Goal: Transaction & Acquisition: Purchase product/service

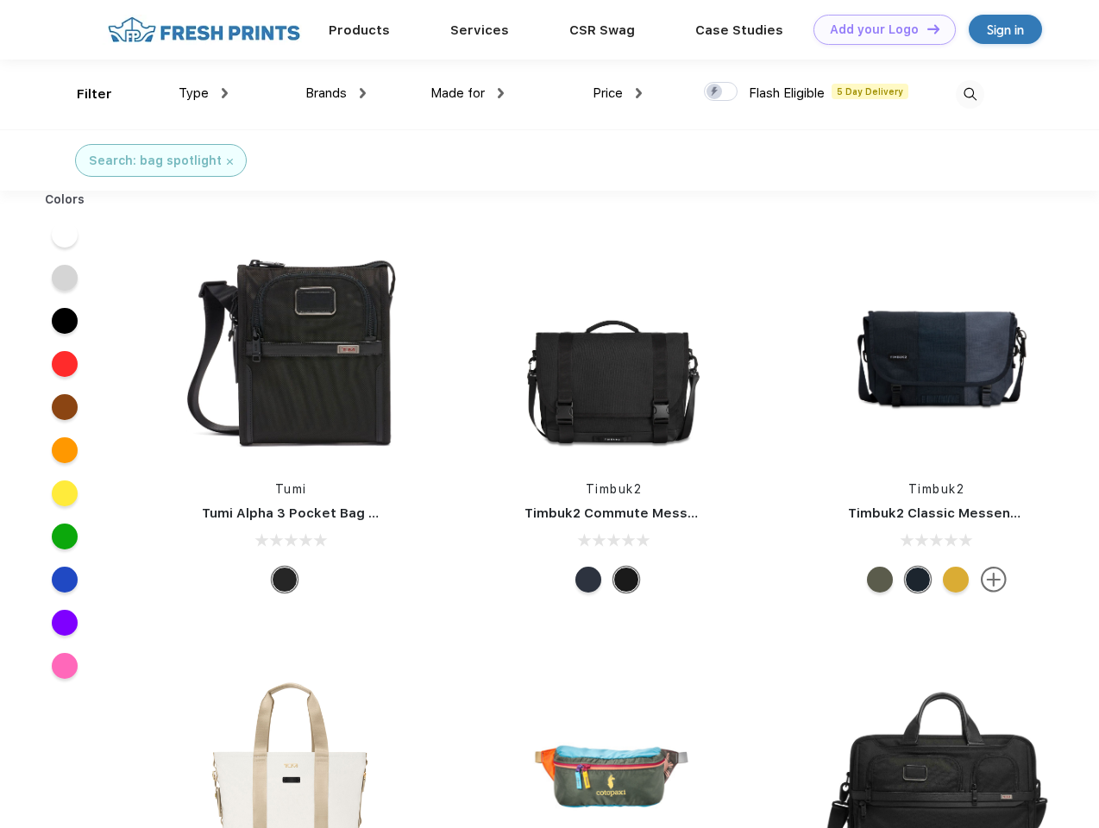
click at [878, 29] on link "Add your Logo Design Tool" at bounding box center [885, 30] width 142 height 30
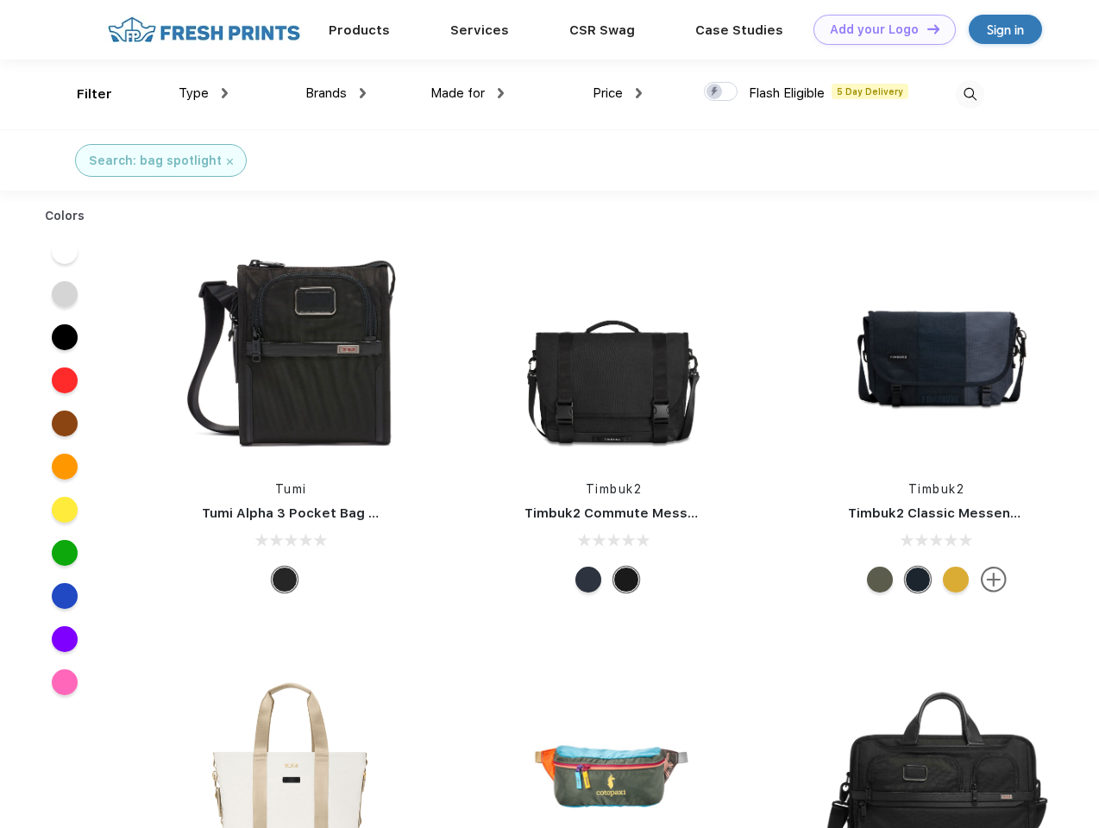
click at [0, 0] on div "Design Tool" at bounding box center [0, 0] width 0 height 0
click at [926, 28] on link "Add your Logo Design Tool" at bounding box center [885, 30] width 142 height 30
click at [83, 94] on div "Filter" at bounding box center [94, 95] width 35 height 20
click at [204, 93] on span "Type" at bounding box center [194, 93] width 30 height 16
click at [336, 93] on span "Brands" at bounding box center [325, 93] width 41 height 16
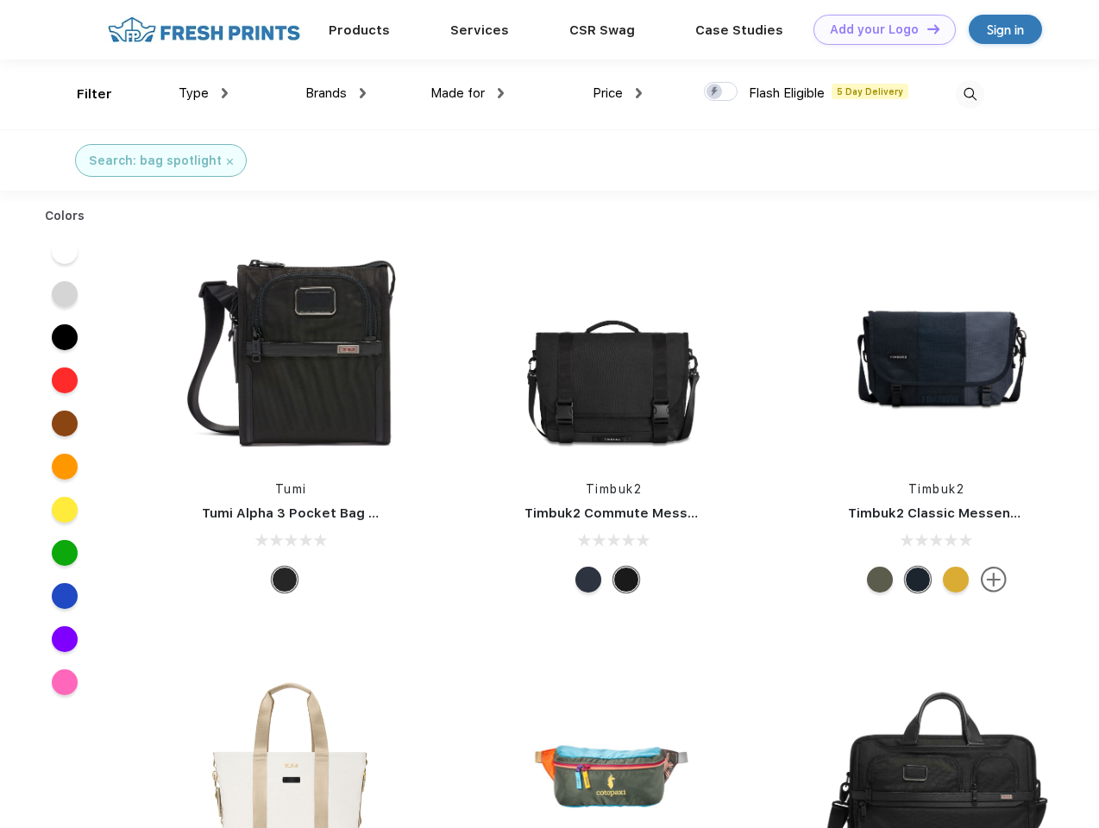
click at [468, 93] on span "Made for" at bounding box center [458, 93] width 54 height 16
click at [618, 93] on span "Price" at bounding box center [608, 93] width 30 height 16
click at [721, 92] on div at bounding box center [721, 91] width 34 height 19
click at [715, 92] on input "checkbox" at bounding box center [709, 86] width 11 height 11
checkbox input "true"
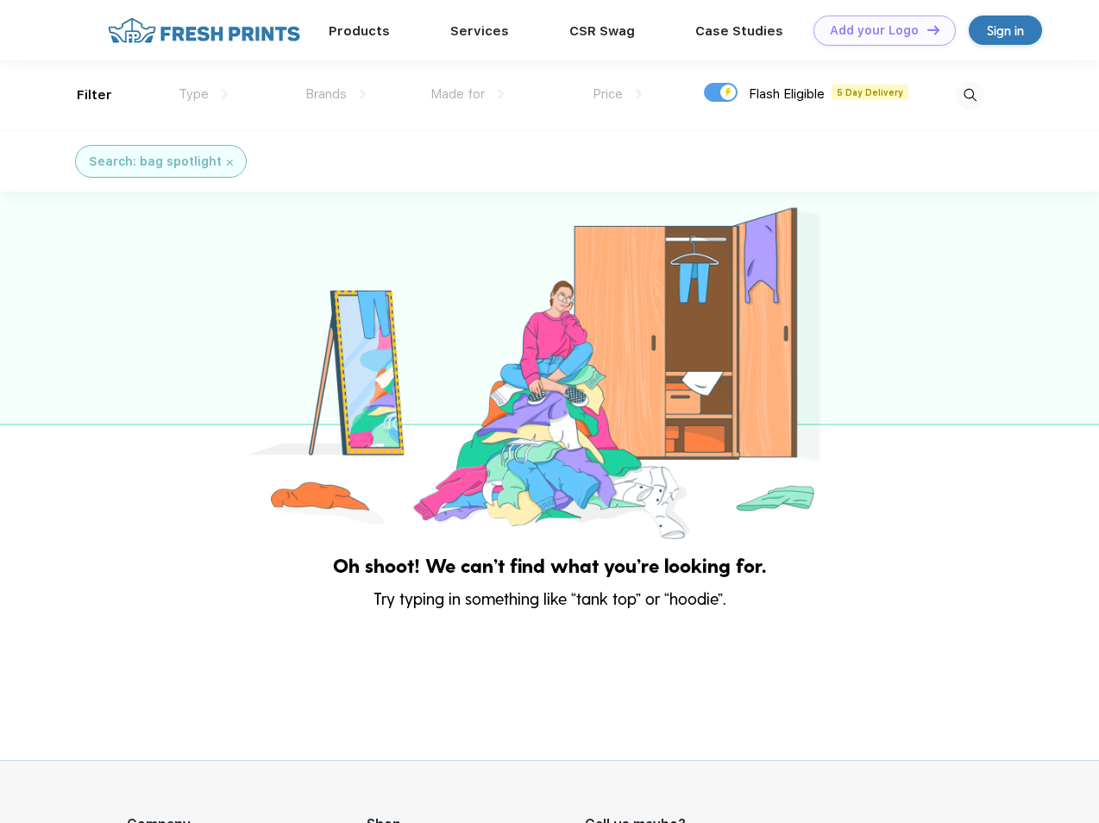
click at [970, 94] on img at bounding box center [970, 95] width 28 height 28
